Goal: Check status: Check status

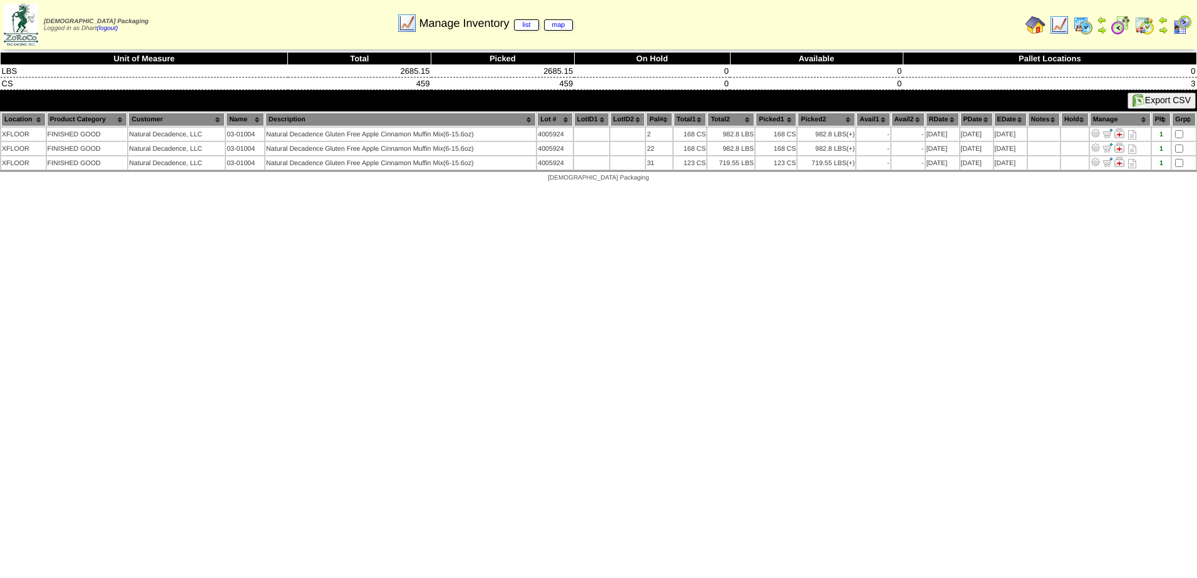
click at [1061, 27] on img at bounding box center [1059, 25] width 20 height 20
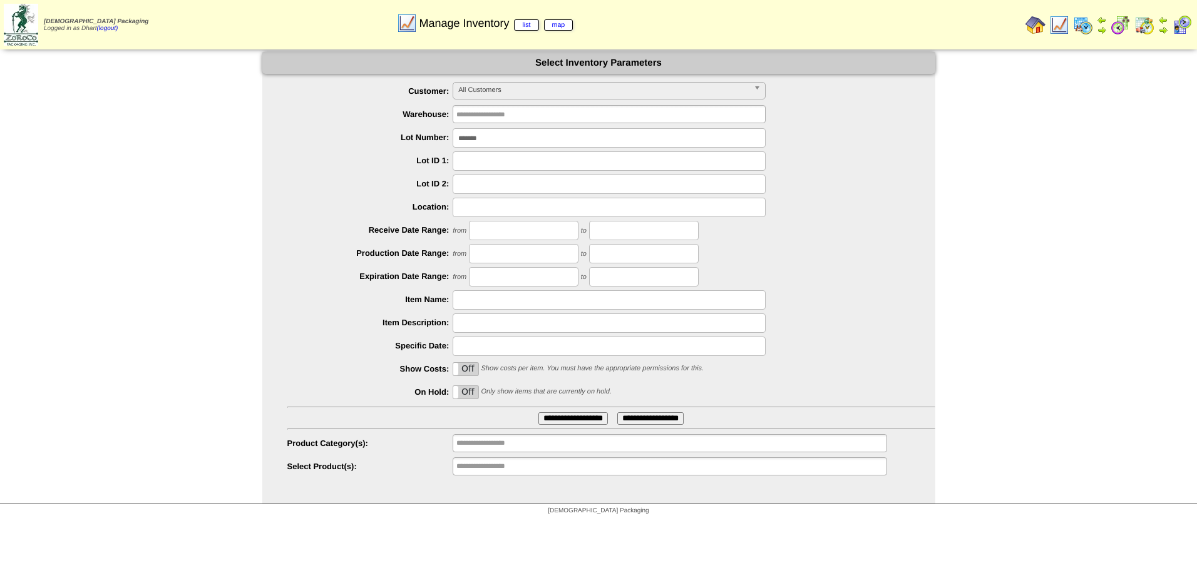
click at [497, 143] on input "*******" at bounding box center [608, 137] width 313 height 19
type input "***"
